Goal: Information Seeking & Learning: Find specific fact

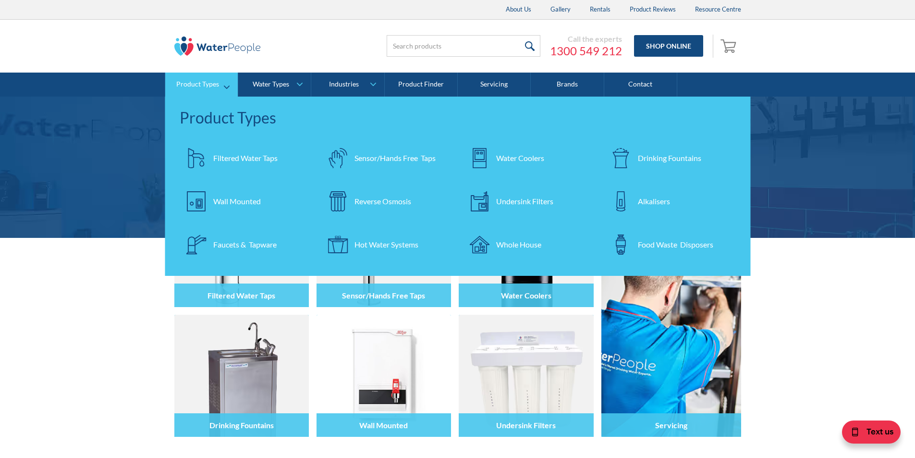
click at [220, 157] on div "Filtered Water Taps" at bounding box center [245, 158] width 64 height 12
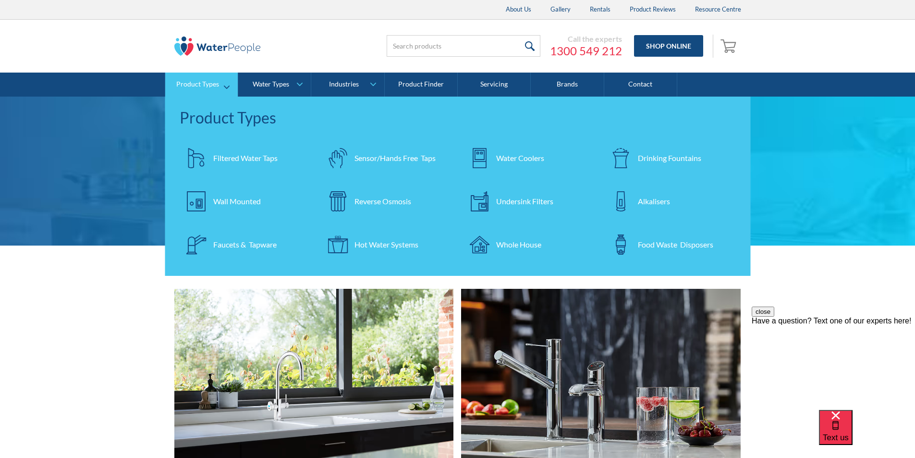
click at [238, 156] on div "Filtered Water Taps" at bounding box center [245, 158] width 64 height 12
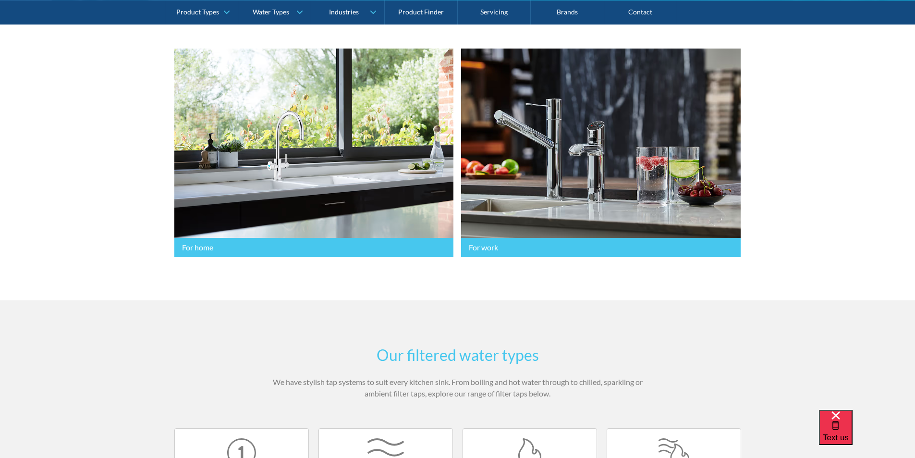
scroll to position [576, 0]
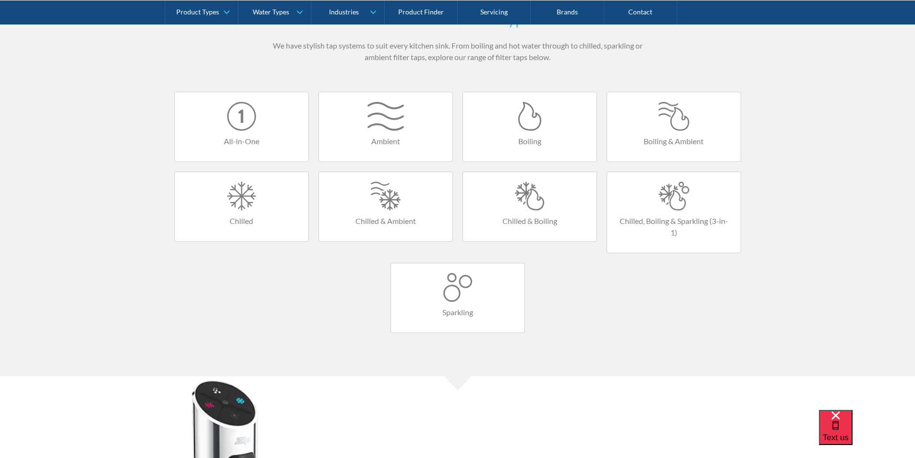
click at [535, 201] on div at bounding box center [529, 196] width 114 height 29
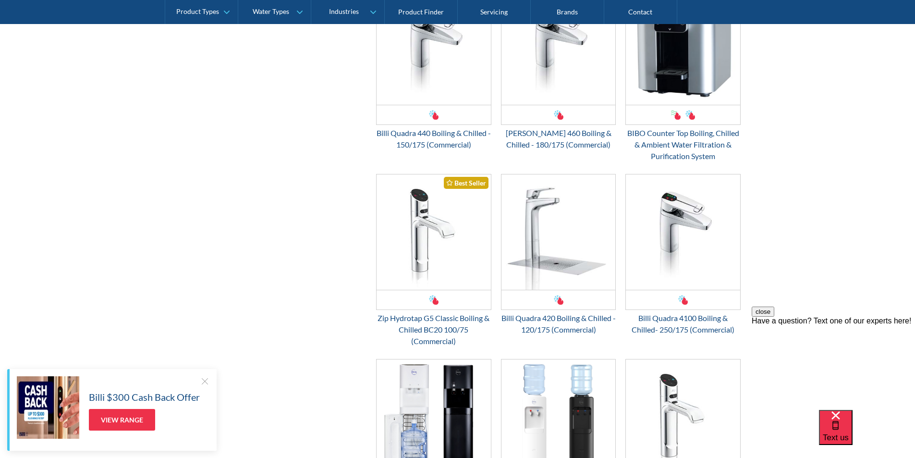
scroll to position [1056, 0]
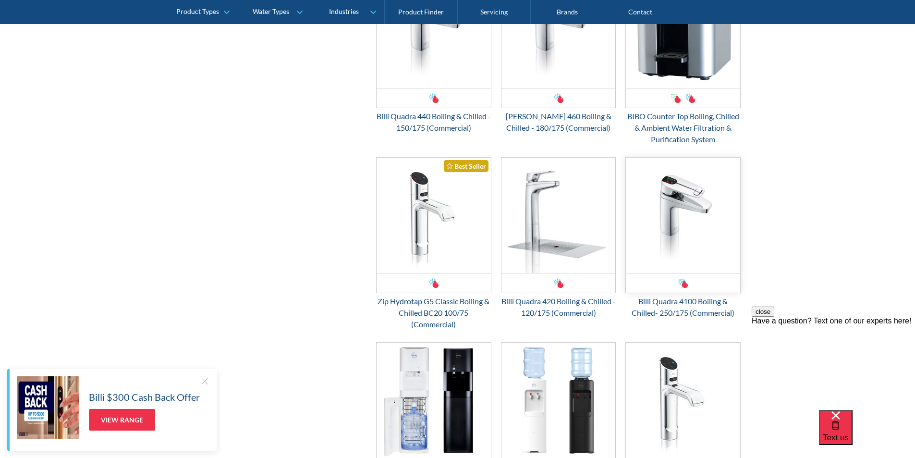
click at [679, 236] on img "Email Form 3" at bounding box center [683, 214] width 114 height 115
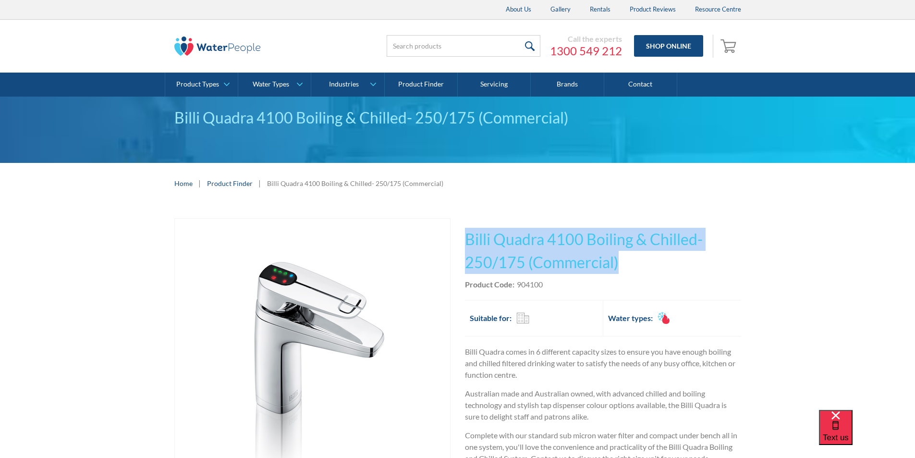
drag, startPoint x: 608, startPoint y: 254, endPoint x: 467, endPoint y: 230, distance: 143.7
click at [467, 229] on h1 "Billi Quadra 4100 Boiling & Chilled- 250/175 (Commercial)" at bounding box center [603, 251] width 276 height 46
copy h1 "Billi Quadra 4100 Boiling & Chilled- 250/175 (Commercial)"
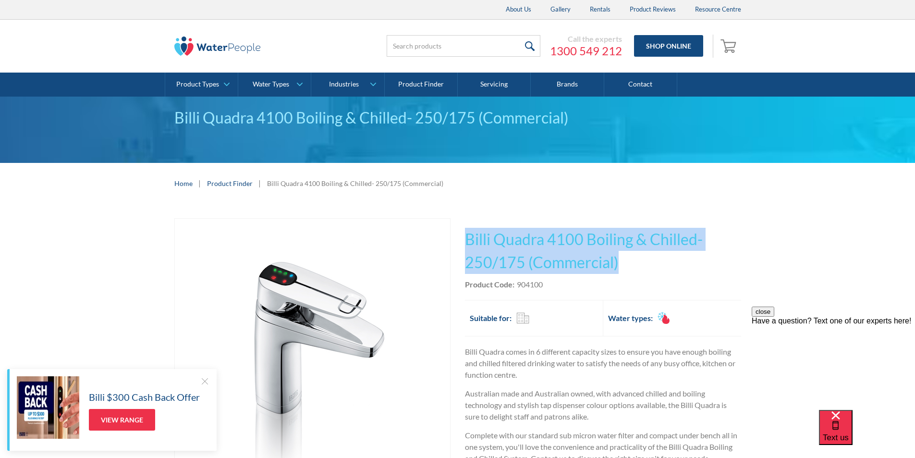
click at [557, 286] on div "Product Code: 904100" at bounding box center [603, 284] width 276 height 12
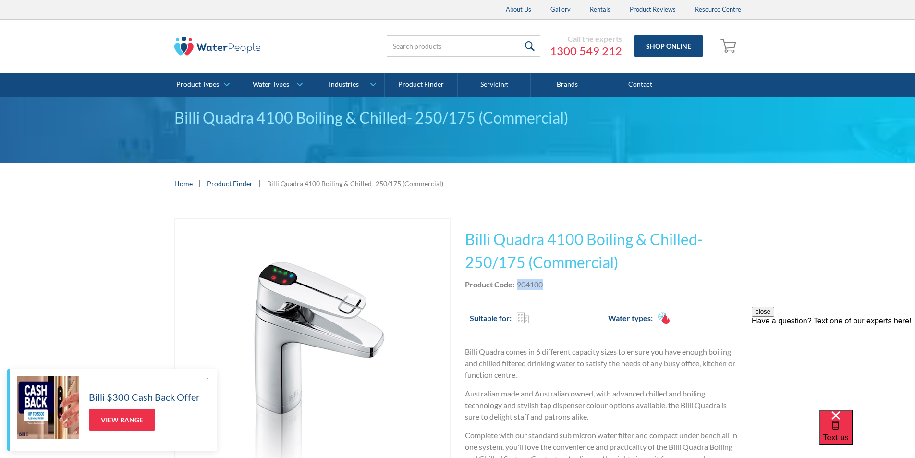
drag, startPoint x: 550, startPoint y: 282, endPoint x: 517, endPoint y: 282, distance: 33.6
click at [517, 282] on div "Product Code: 904100" at bounding box center [603, 284] width 276 height 12
copy div "904100"
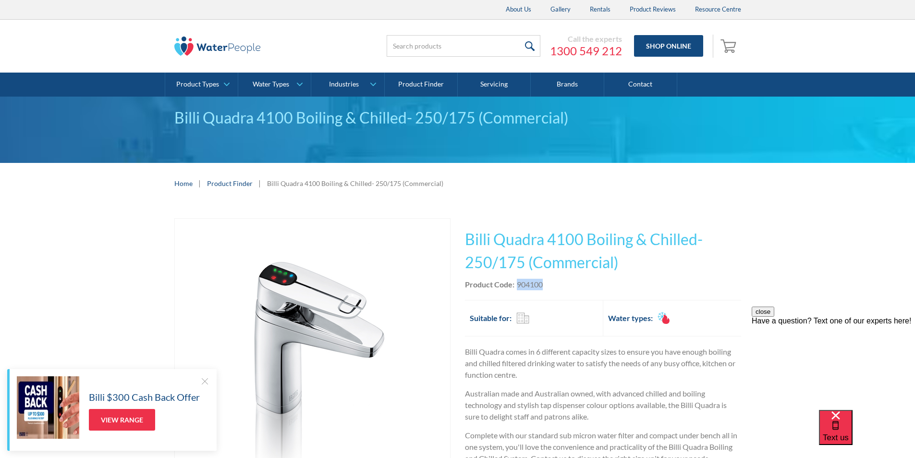
copy div "904100"
